Goal: Register for event/course

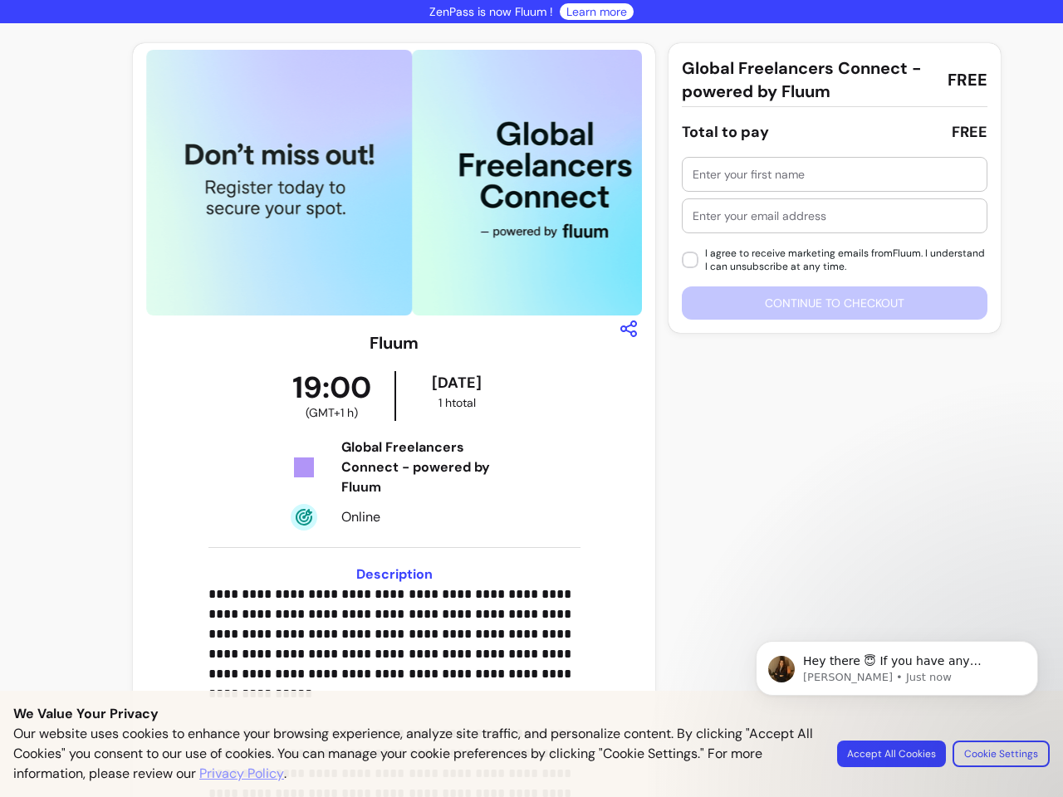
click at [389, 183] on img at bounding box center [279, 183] width 266 height 266
click at [620, 329] on icon "button" at bounding box center [629, 329] width 20 height 20
click at [826, 174] on input "text" at bounding box center [834, 174] width 284 height 17
click at [826, 216] on input "text" at bounding box center [834, 216] width 284 height 17
click at [826, 303] on div "I agree to receive marketing emails from Fluum . I understand I can unsubscribe…" at bounding box center [835, 238] width 306 height 163
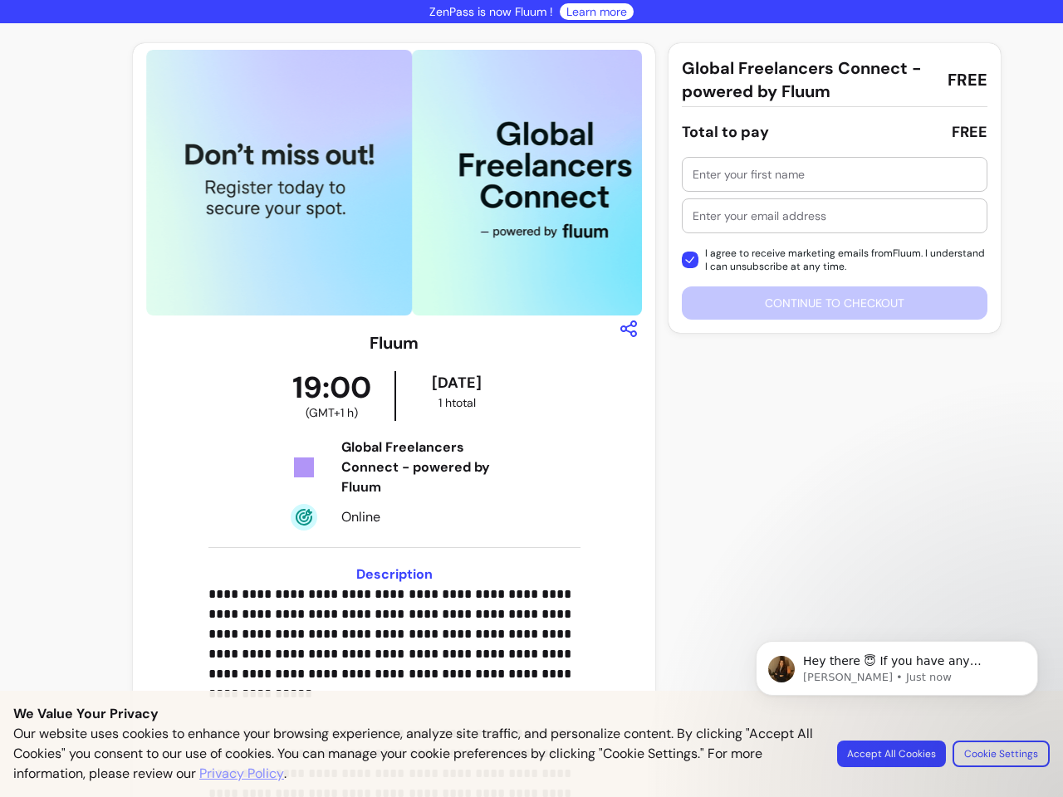
click at [897, 668] on p "Hey there 😇 If you have any question about what you can do with Fluum, I'm here…" at bounding box center [910, 661] width 214 height 17
click at [1025, 646] on div "**********" at bounding box center [531, 544] width 1063 height 1043
